Goal: Information Seeking & Learning: Check status

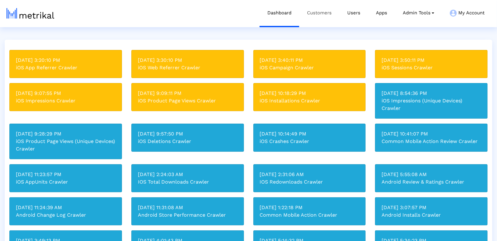
click at [313, 13] on link "Customers" at bounding box center [319, 13] width 40 height 26
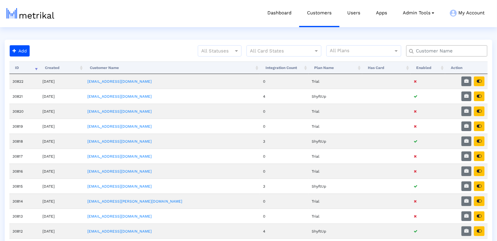
click at [427, 51] on input "text" at bounding box center [447, 51] width 73 height 7
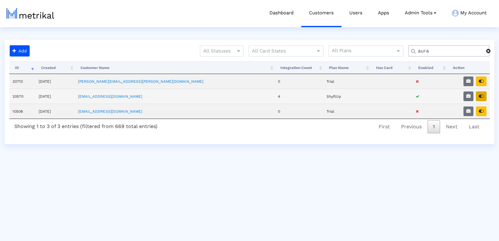
type input "aura"
click at [481, 96] on icon "button" at bounding box center [481, 96] width 5 height 4
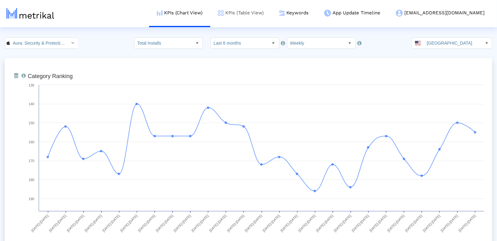
click at [268, 8] on link "KPIs (Table View)" at bounding box center [240, 13] width 61 height 26
click at [271, 14] on link "KPIs (Table View)" at bounding box center [240, 13] width 61 height 26
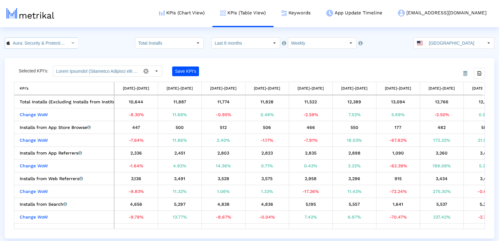
click at [27, 43] on input "Aura: Security & Protection < 1547735089 >" at bounding box center [38, 43] width 56 height 11
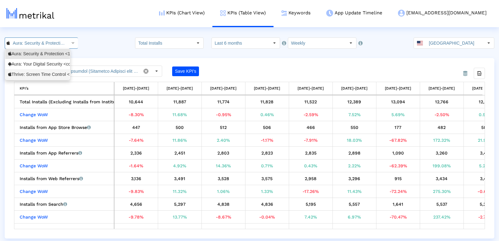
click at [28, 77] on div "Thrive: Screen Time Control <6744621513>" at bounding box center [37, 74] width 59 height 6
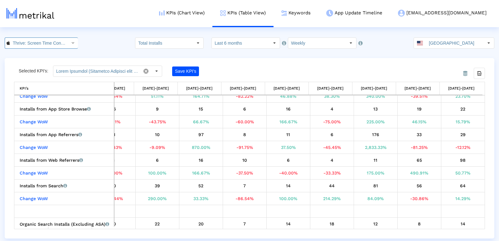
scroll to position [0, 42]
click at [18, 44] on input "Thrive: Screen Time Control < 6744621513 >" at bounding box center [38, 43] width 56 height 11
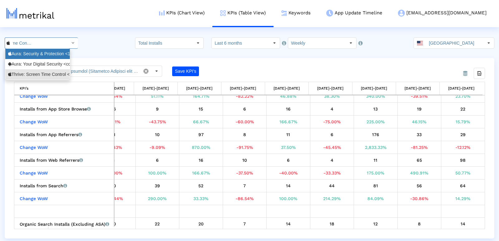
click at [20, 55] on div "Aura: Security & Protection <1547735089>" at bounding box center [37, 54] width 59 height 6
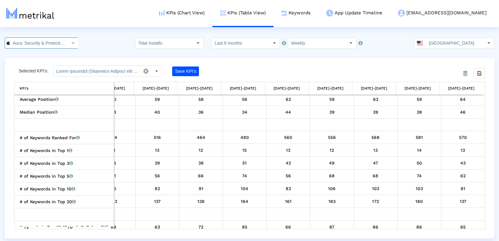
scroll to position [0, 40]
click at [15, 36] on html "KPIs (Chart View) KPIs (Table View) Keywords App Update Timeline [EMAIL_ADDRESS…" at bounding box center [249, 119] width 499 height 238
click at [15, 39] on input "Aura: Security & Protection < 1547735089 >" at bounding box center [38, 43] width 56 height 11
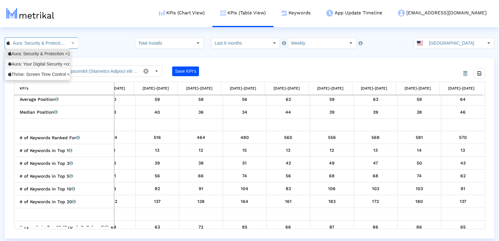
click at [17, 60] on div "Aura: Your Digital Security <com.aura.suite>" at bounding box center [37, 64] width 65 height 10
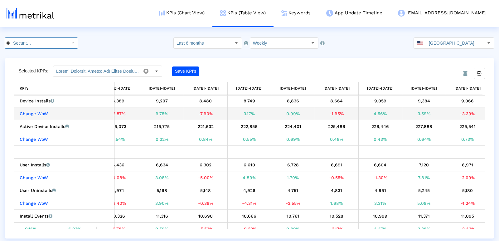
scroll to position [1, 547]
